Goal: Information Seeking & Learning: Learn about a topic

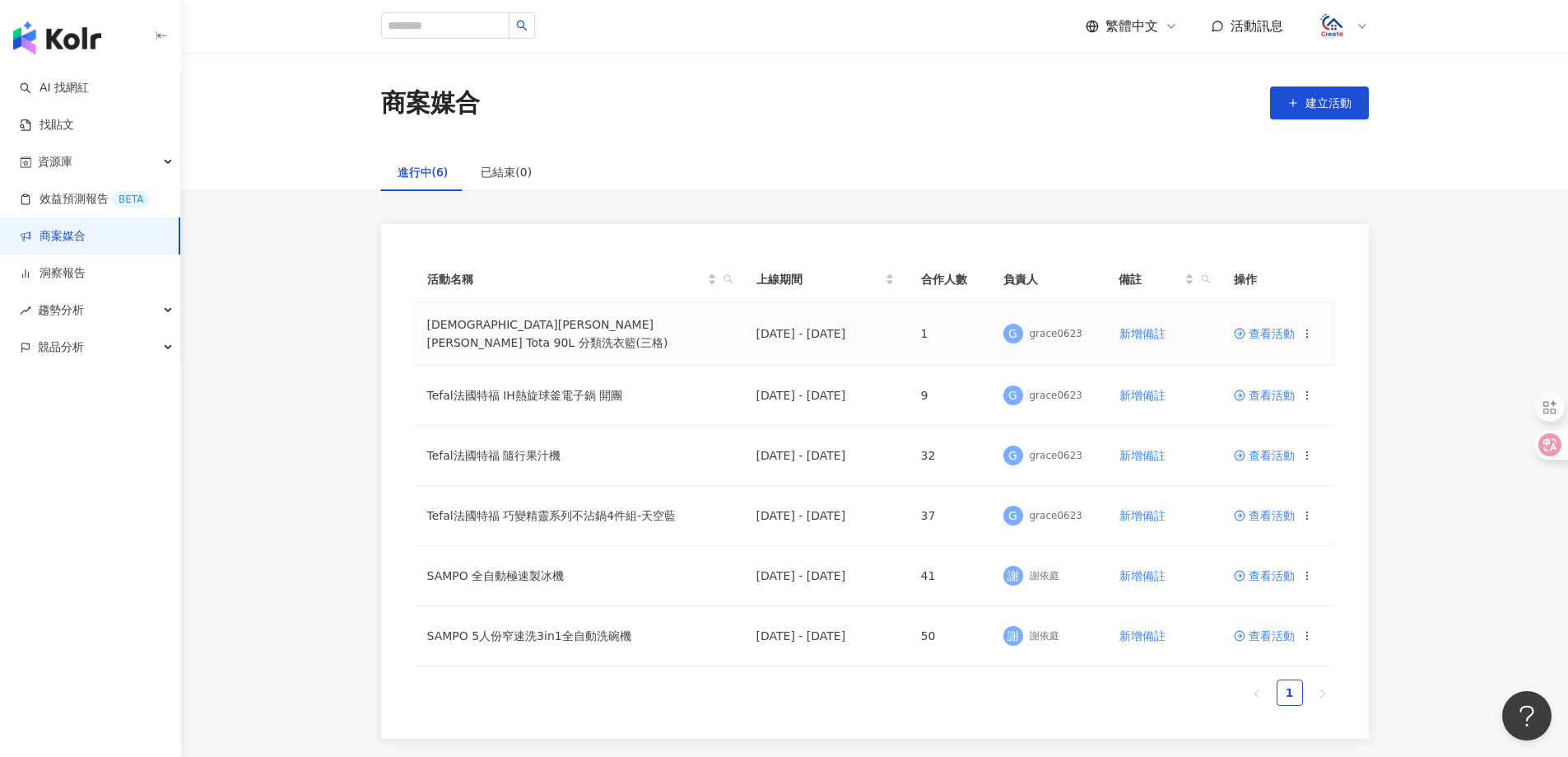
click at [1285, 328] on span "查看活動" at bounding box center [1264, 334] width 61 height 12
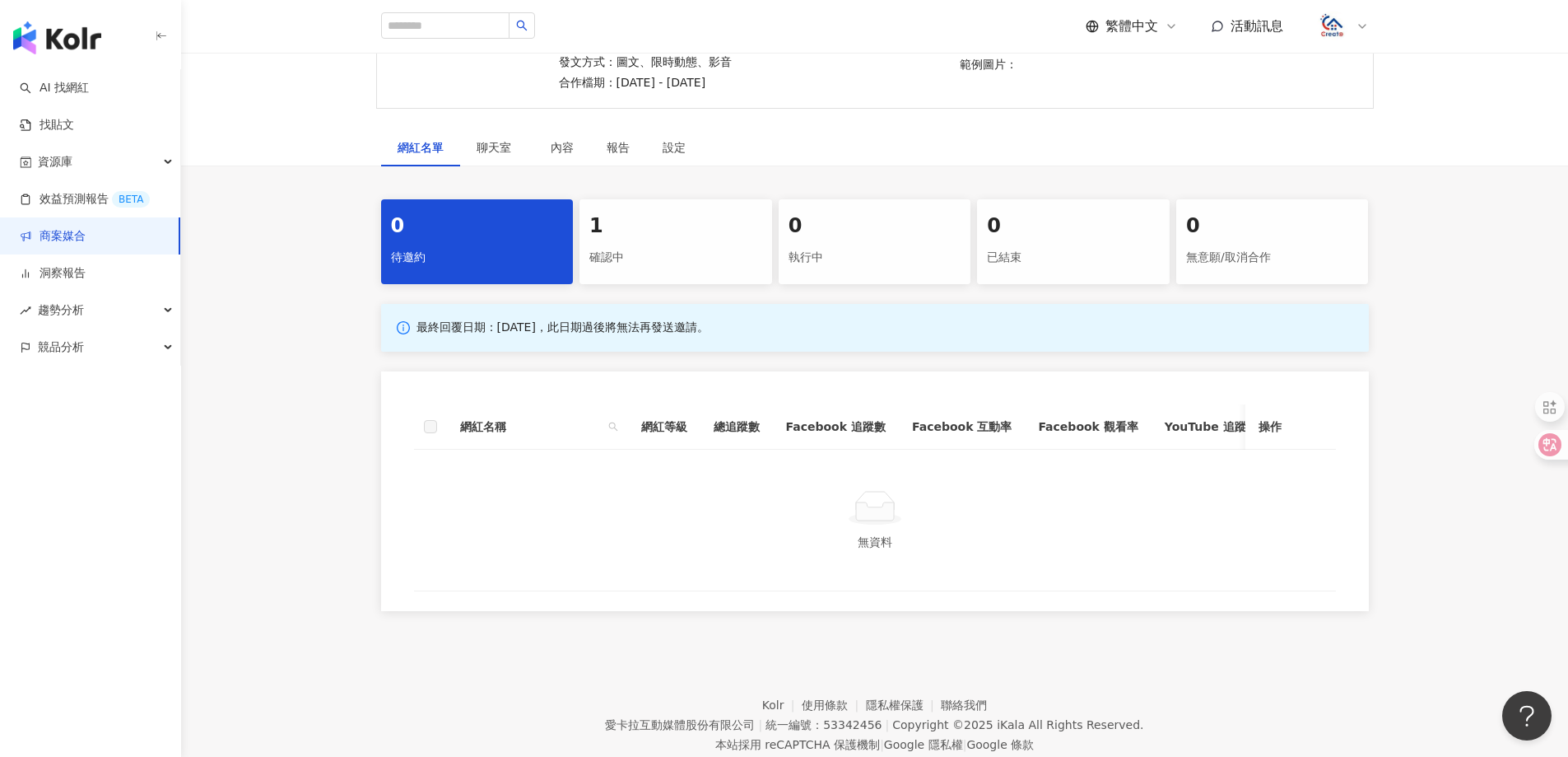
scroll to position [247, 0]
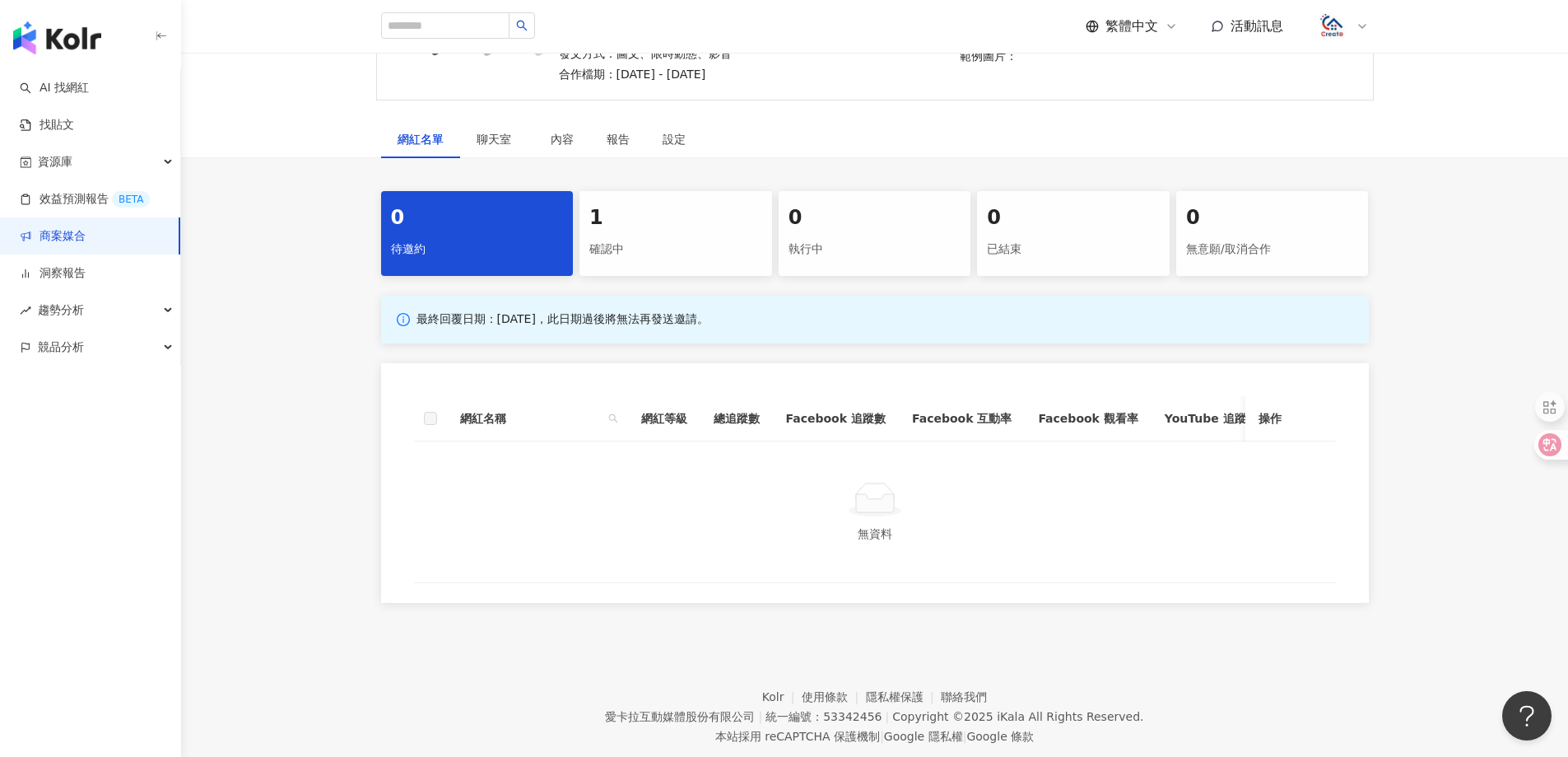
click at [631, 236] on div "確認中" at bounding box center [675, 250] width 173 height 28
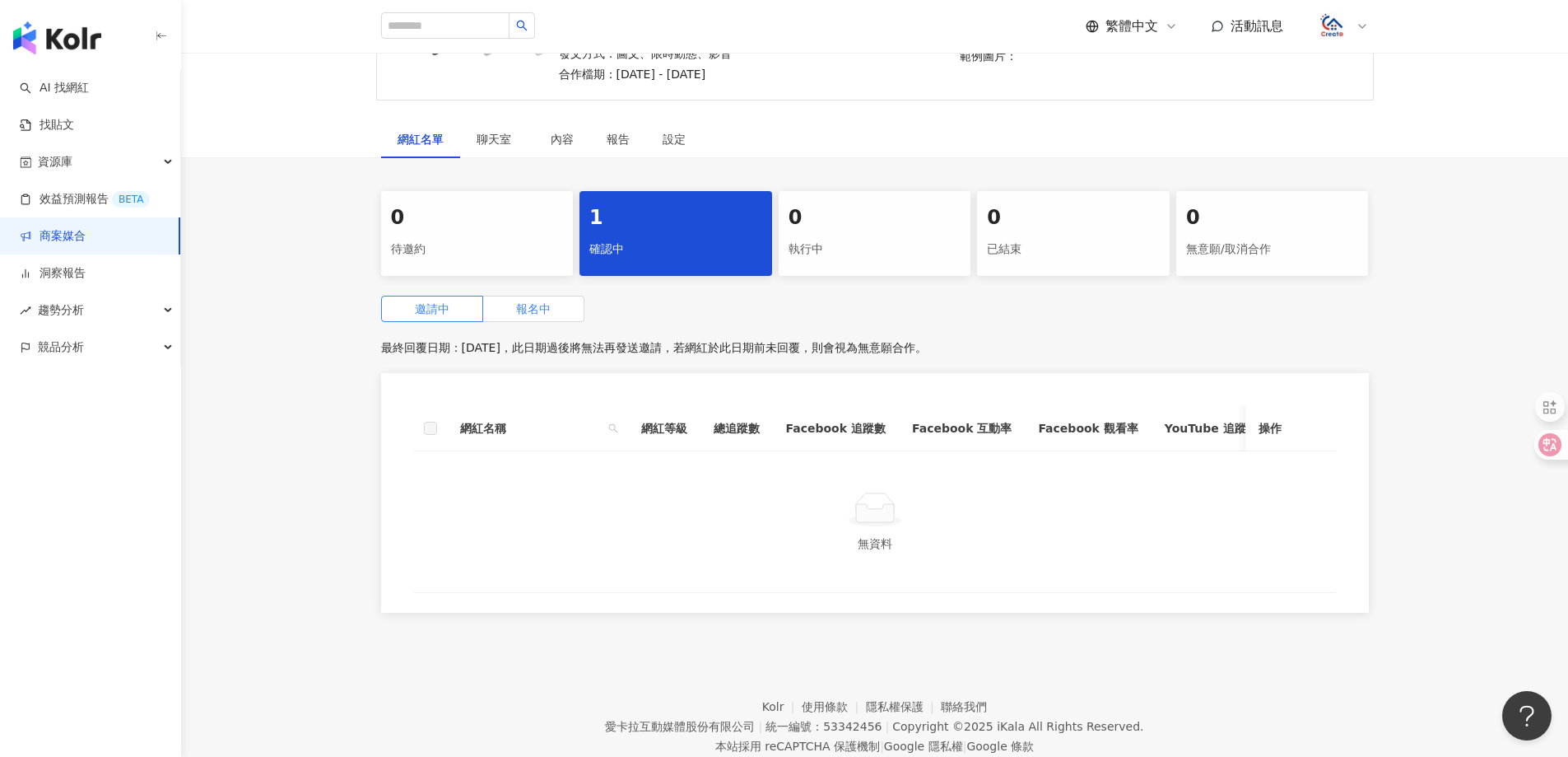
click at [517, 302] on span "報名中" at bounding box center [533, 309] width 35 height 13
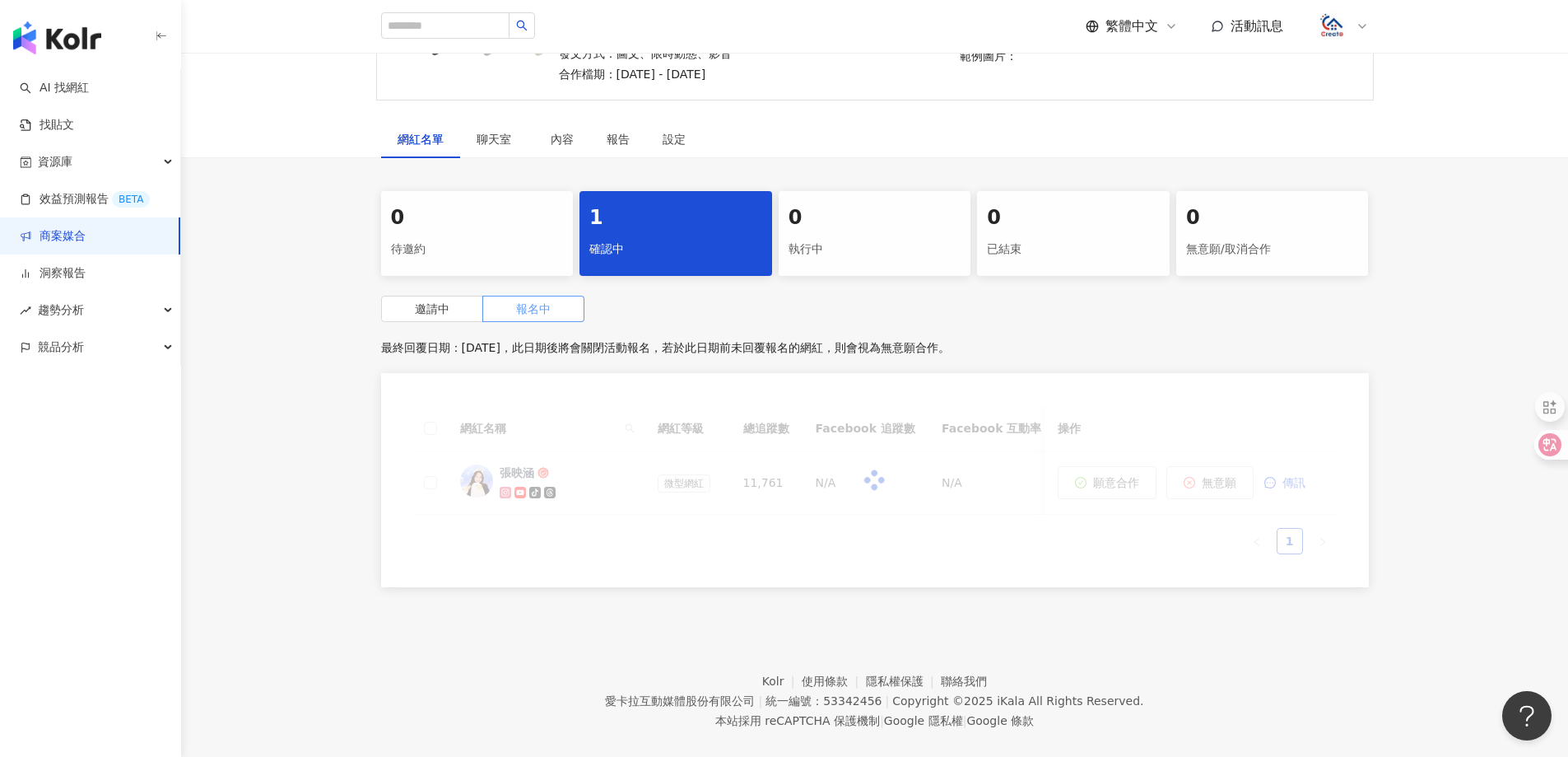
scroll to position [247, 0]
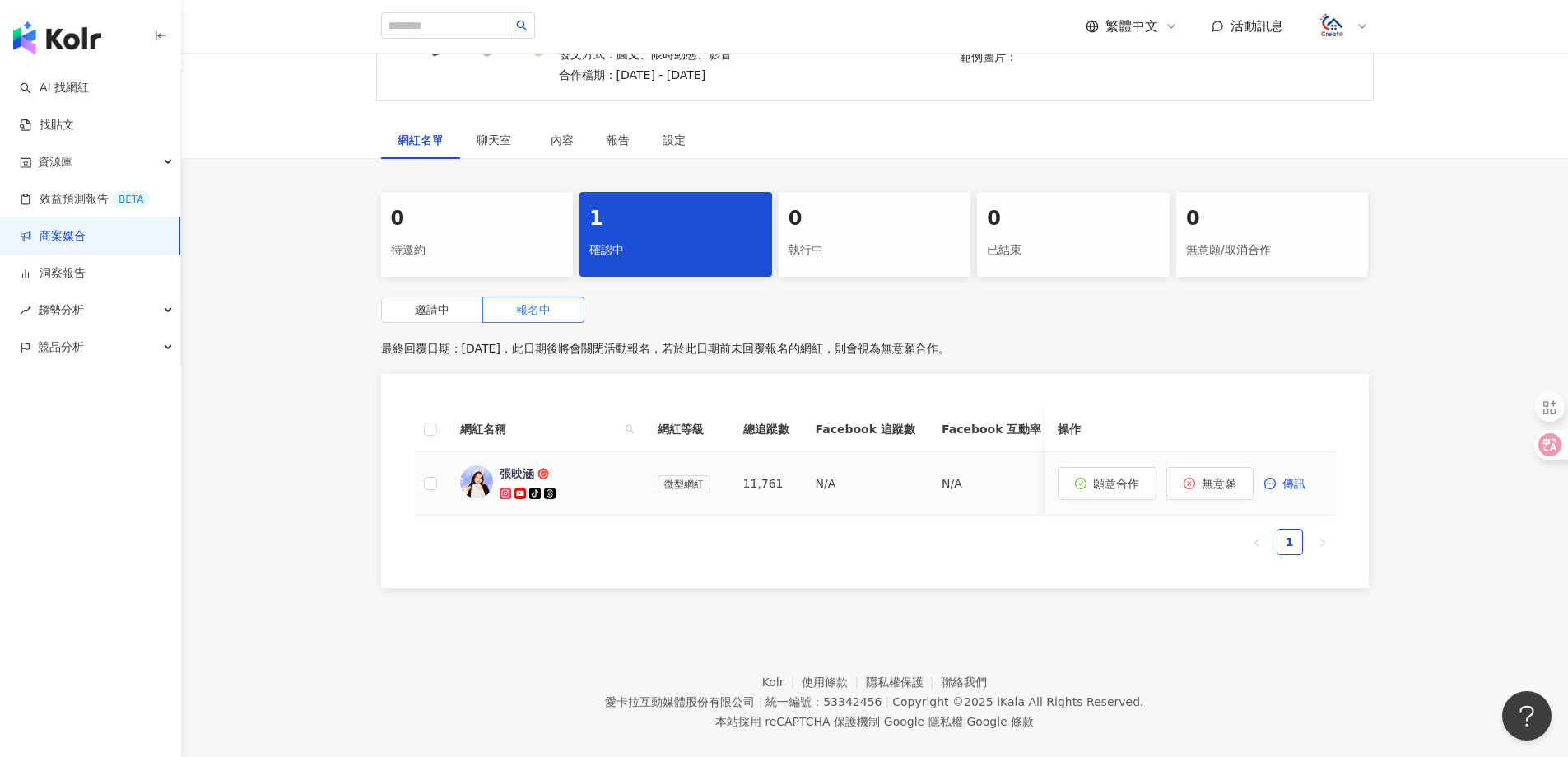
click at [506, 466] on div "張映涵" at bounding box center [517, 474] width 35 height 17
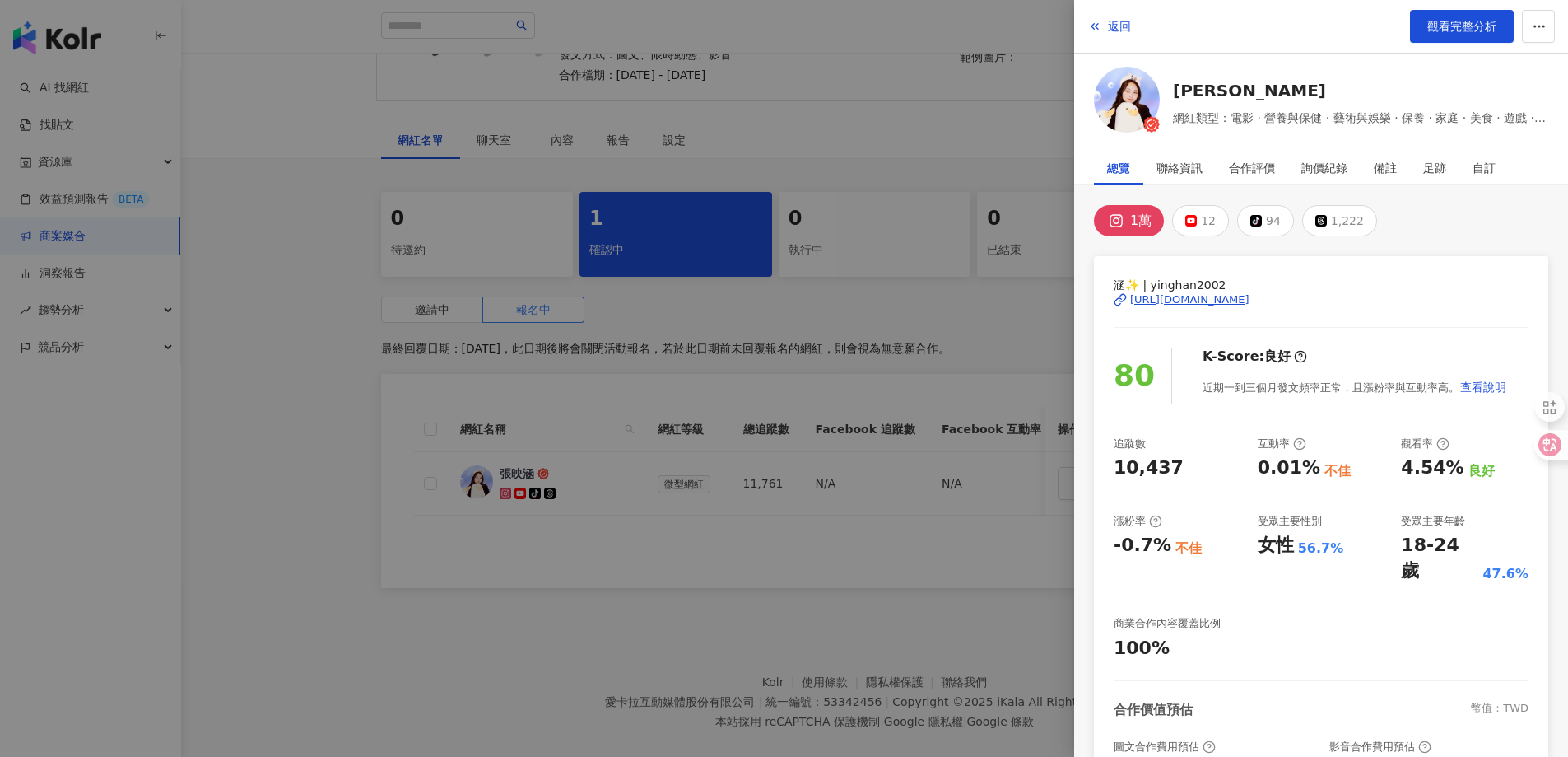
click at [1249, 294] on div "[URL][DOMAIN_NAME]" at bounding box center [1190, 300] width 119 height 15
click at [1127, 25] on span "返回" at bounding box center [1120, 27] width 23 height 13
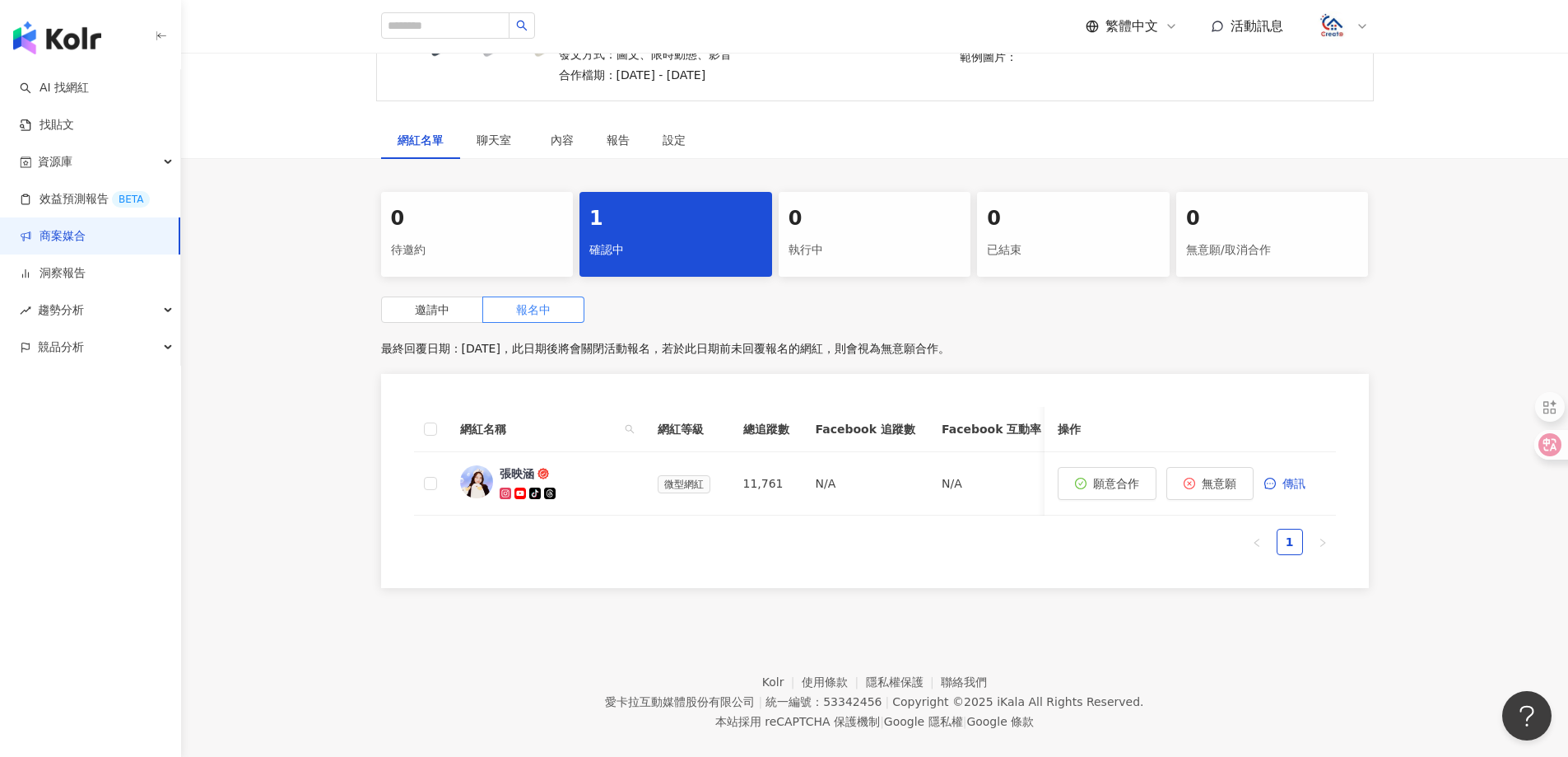
scroll to position [0, 0]
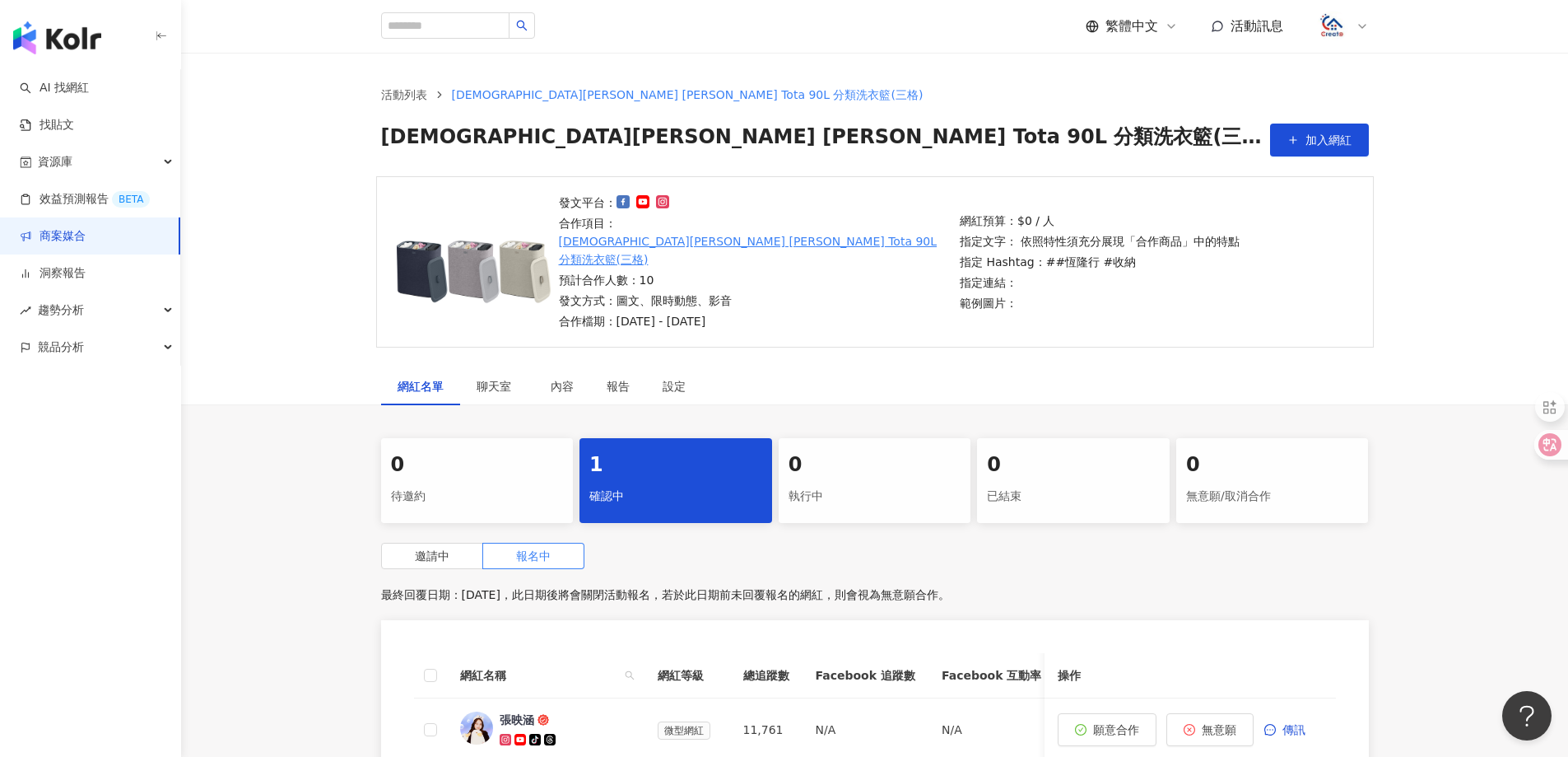
click at [85, 245] on link "商案媒合" at bounding box center [52, 237] width 66 height 17
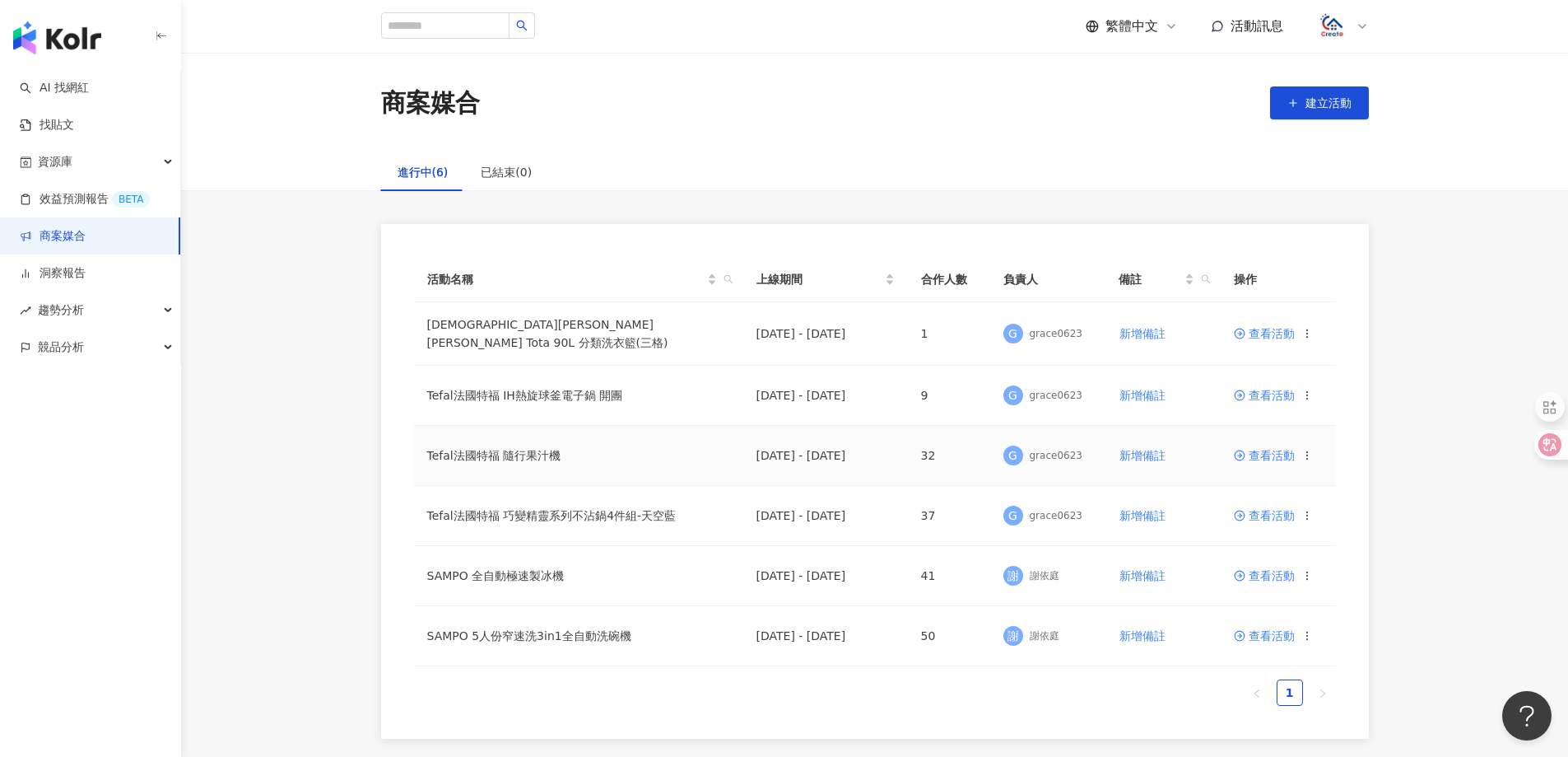
click at [1273, 455] on span "查看活動" at bounding box center [1264, 456] width 61 height 12
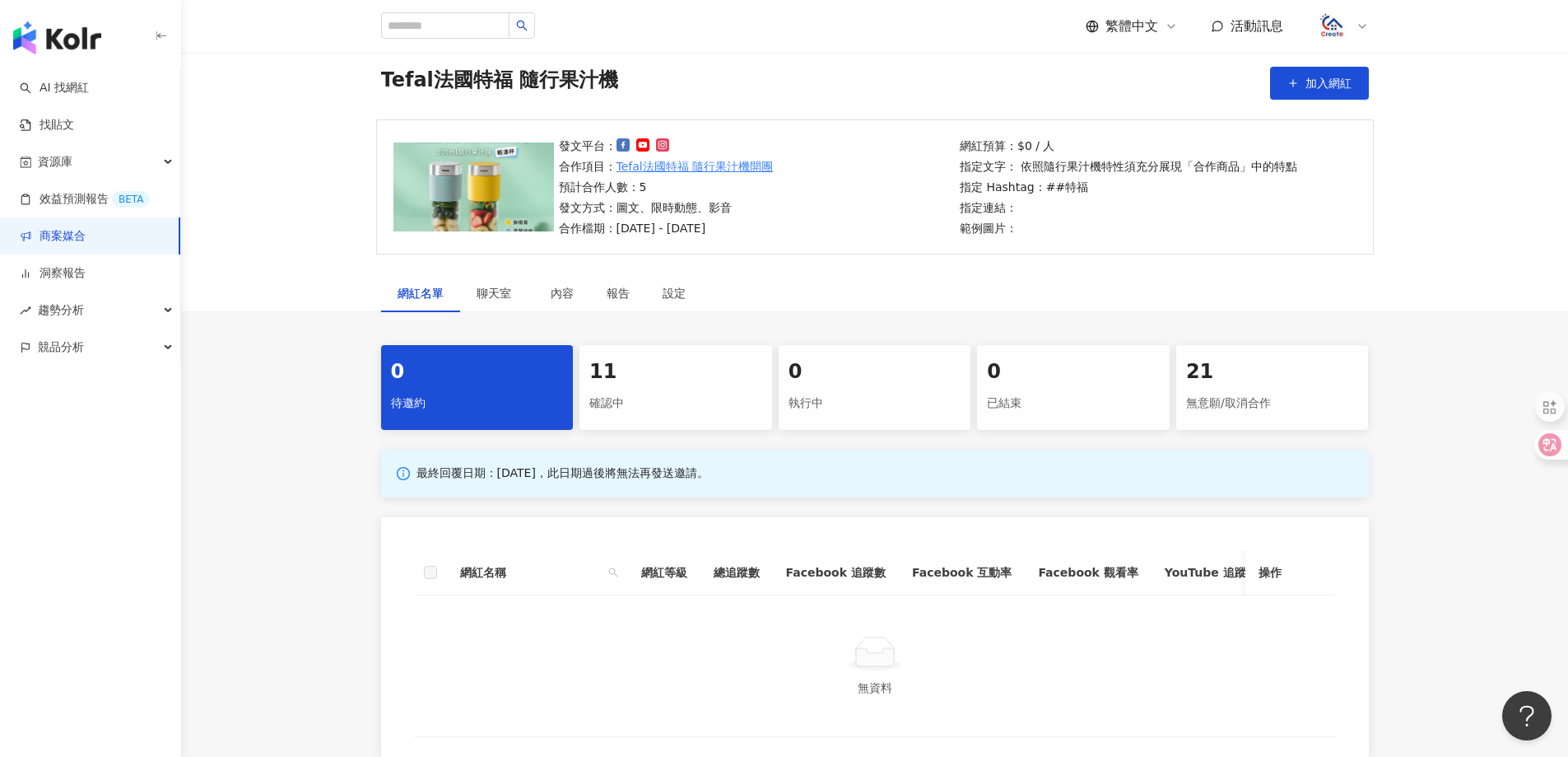
scroll to position [82, 0]
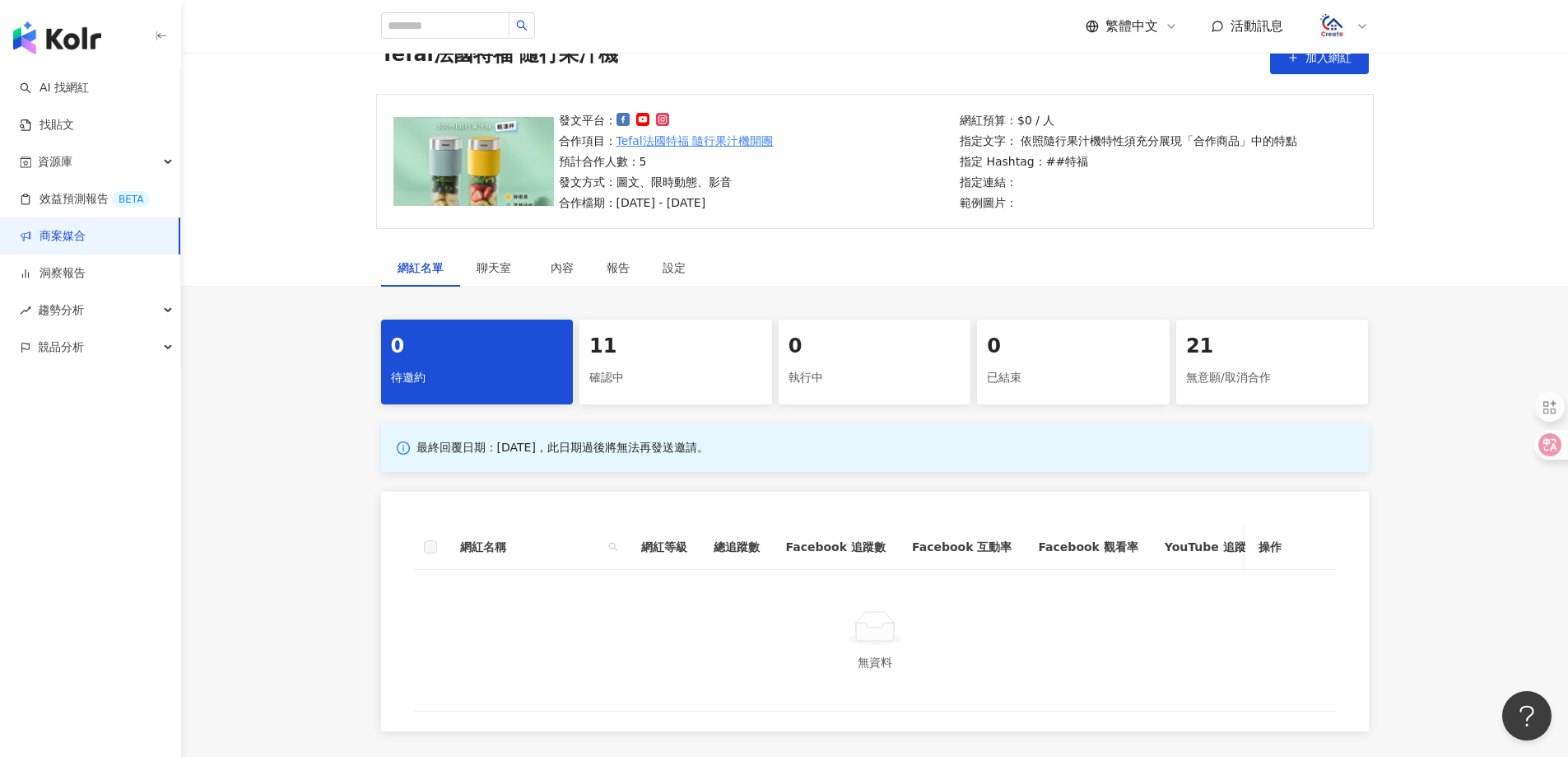
click at [671, 346] on div "11" at bounding box center [675, 347] width 173 height 28
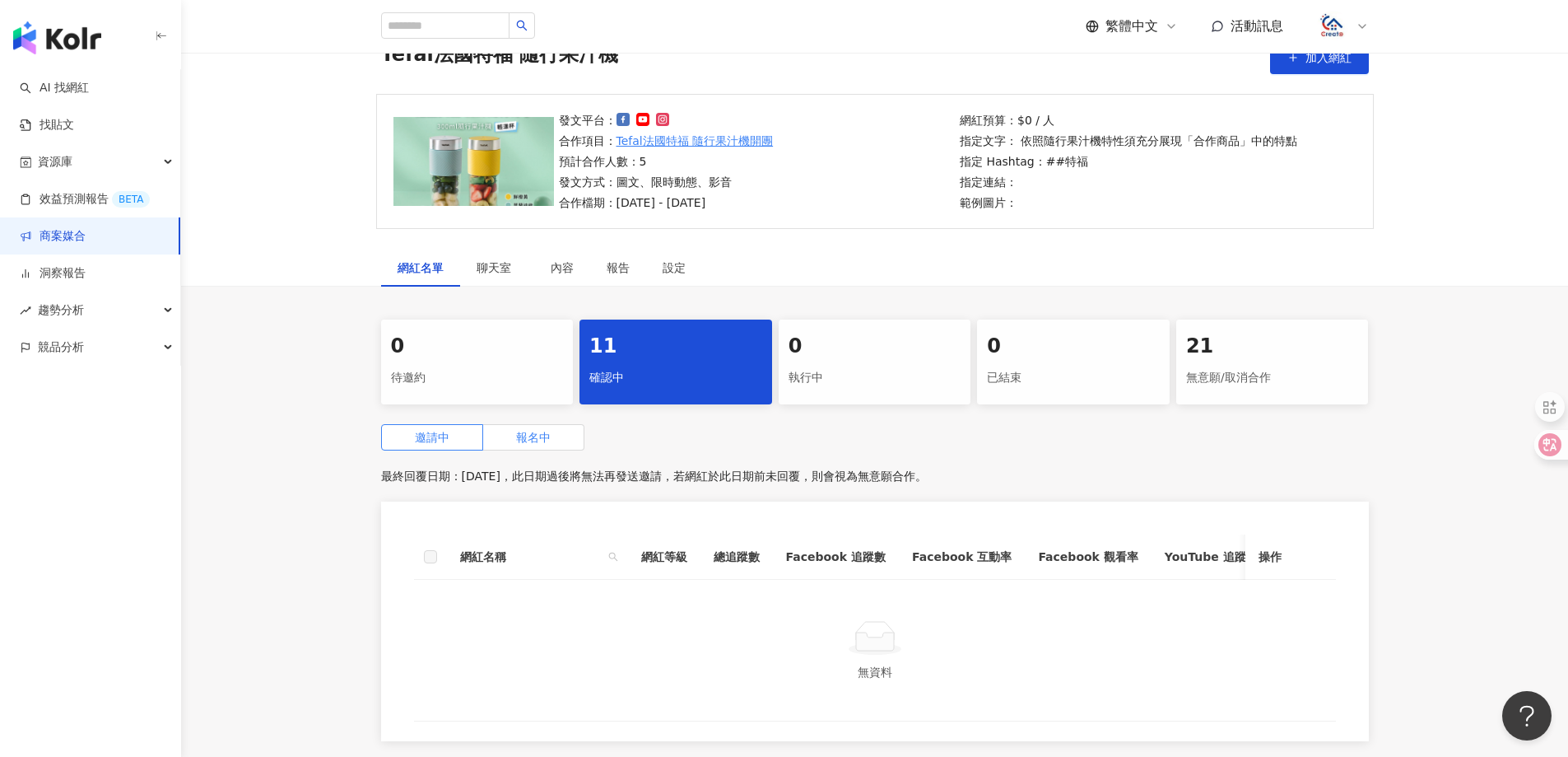
click at [543, 441] on span "報名中" at bounding box center [533, 437] width 35 height 13
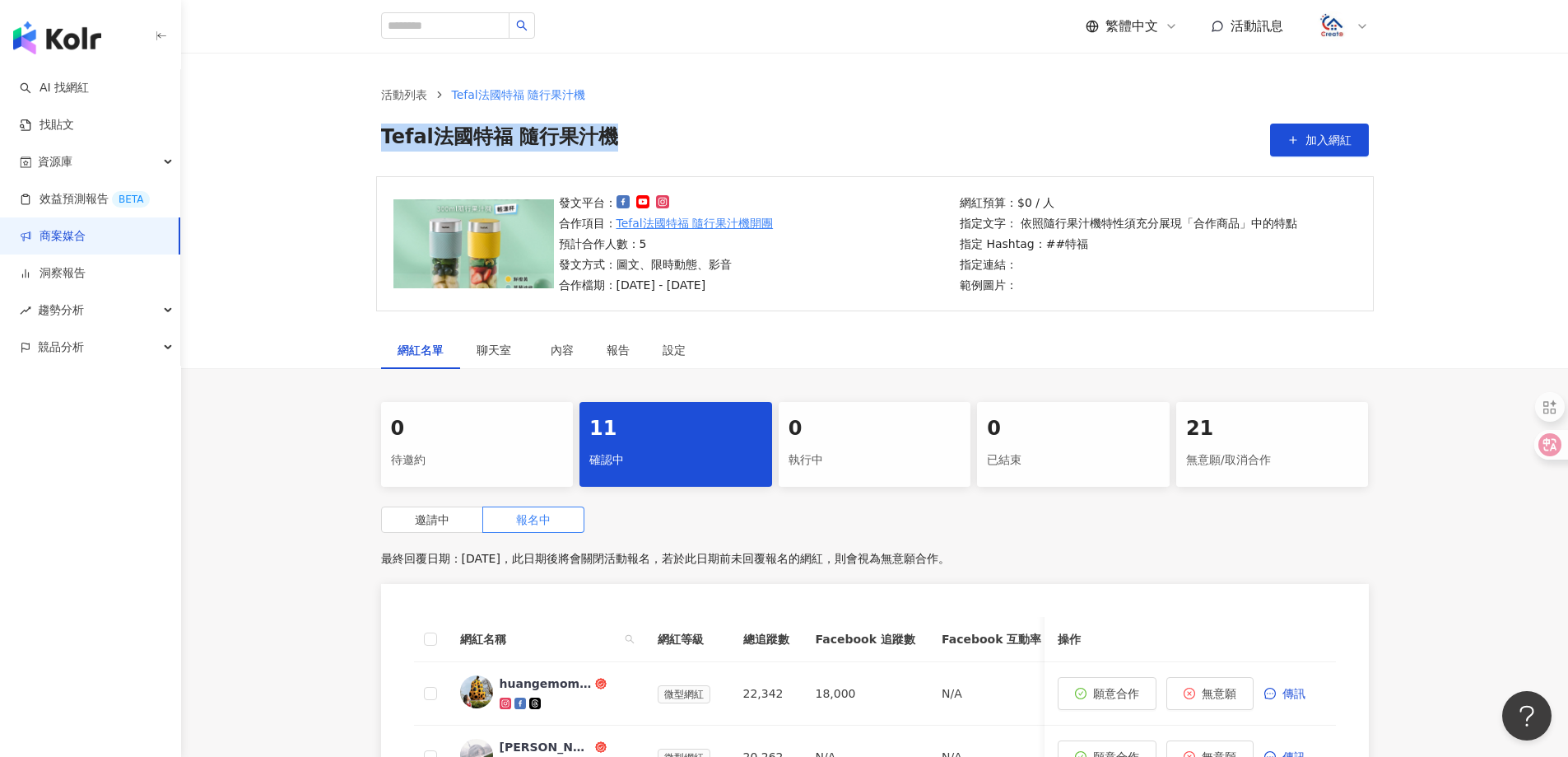
drag, startPoint x: 628, startPoint y: 133, endPoint x: 376, endPoint y: 133, distance: 252.0
click at [376, 133] on div "活動列表 Tefal法國特福 隨行果汁機 Tefal法國特福 隨行果汁機 加入網紅" at bounding box center [875, 120] width 1054 height 71
copy span "Tefal法國特福 隨行果汁機"
